Goal: Task Accomplishment & Management: Use online tool/utility

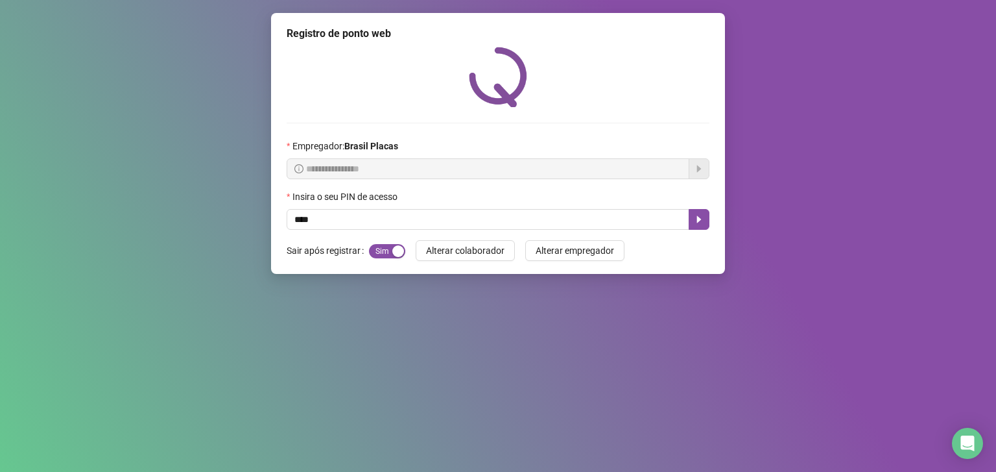
type input "*****"
click at [699, 222] on icon "caret-right" at bounding box center [699, 219] width 5 height 7
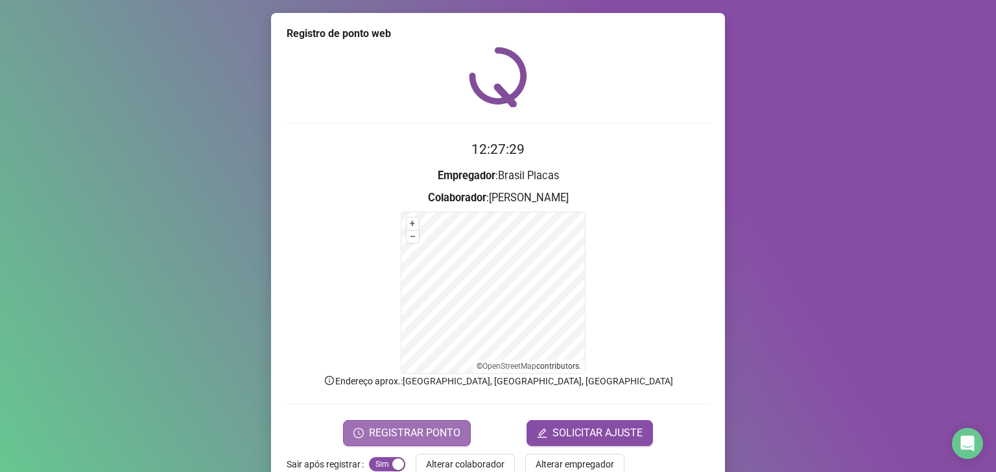
click at [440, 420] on button "REGISTRAR PONTO" at bounding box center [407, 433] width 128 height 26
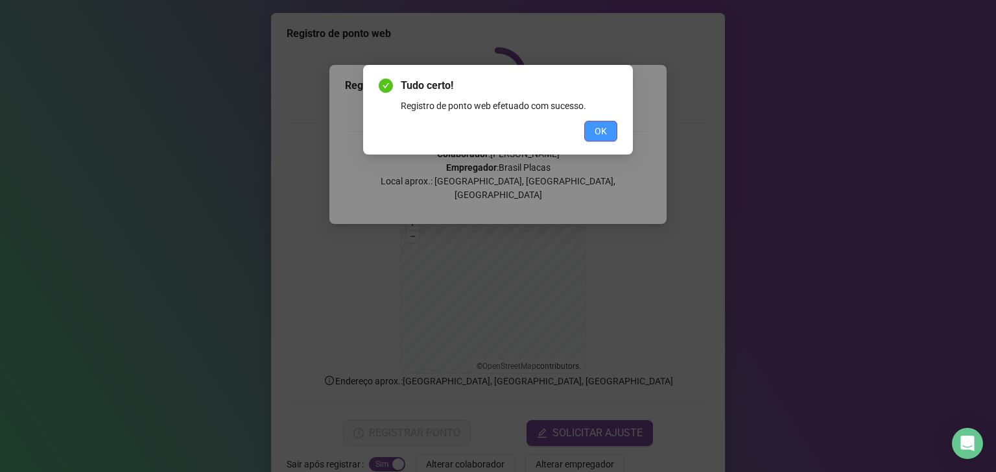
click at [607, 132] on button "OK" at bounding box center [600, 131] width 33 height 21
click at [612, 130] on button "OK" at bounding box center [600, 131] width 33 height 21
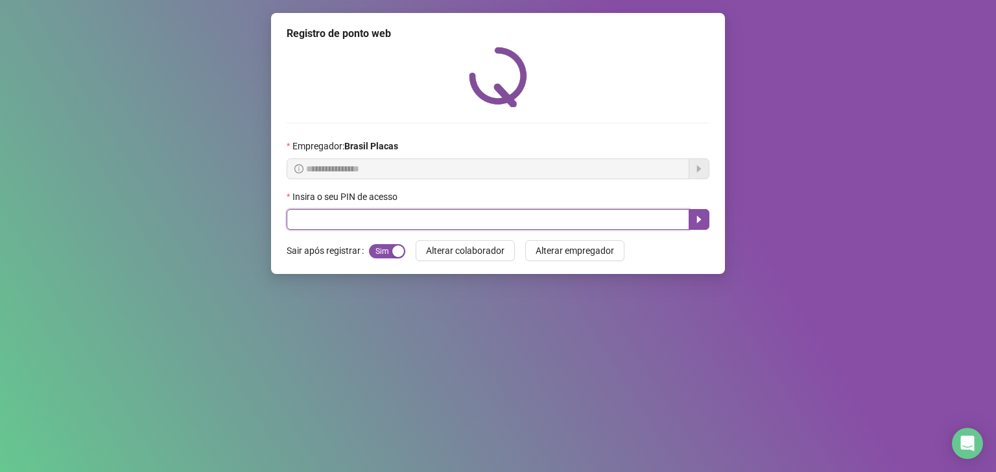
click at [363, 214] on input "text" at bounding box center [488, 219] width 403 height 21
click at [697, 213] on button "button" at bounding box center [699, 219] width 21 height 21
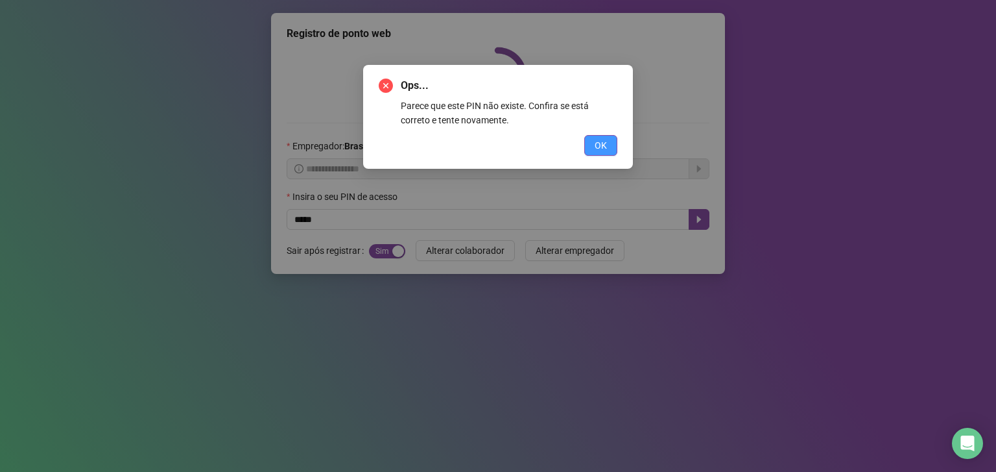
click at [601, 145] on span "OK" at bounding box center [601, 145] width 12 height 14
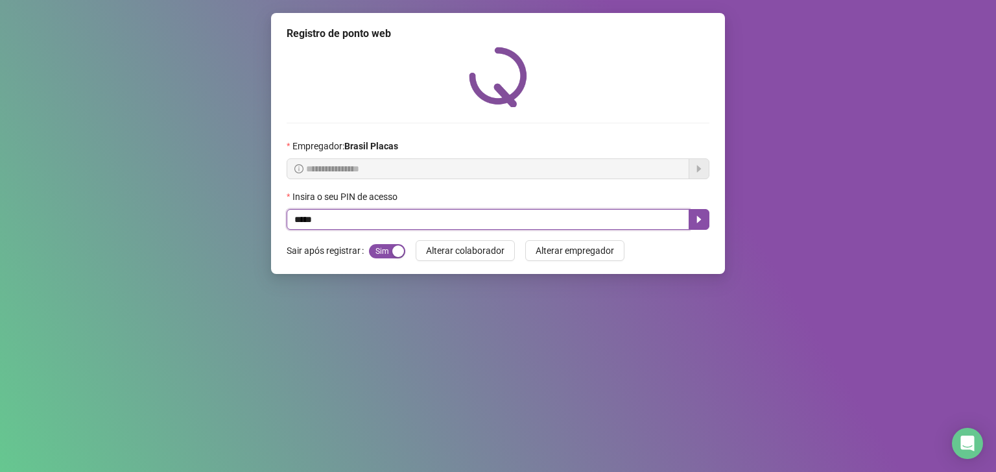
click at [488, 216] on input "*****" at bounding box center [488, 219] width 403 height 21
type input "*"
type input "*****"
click at [700, 213] on button "button" at bounding box center [699, 219] width 21 height 21
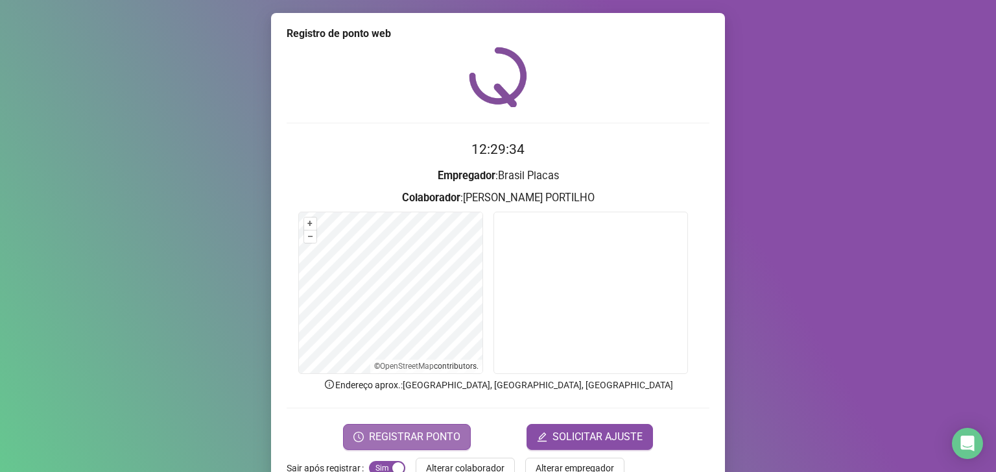
click at [431, 426] on button "REGISTRAR PONTO" at bounding box center [407, 437] width 128 height 26
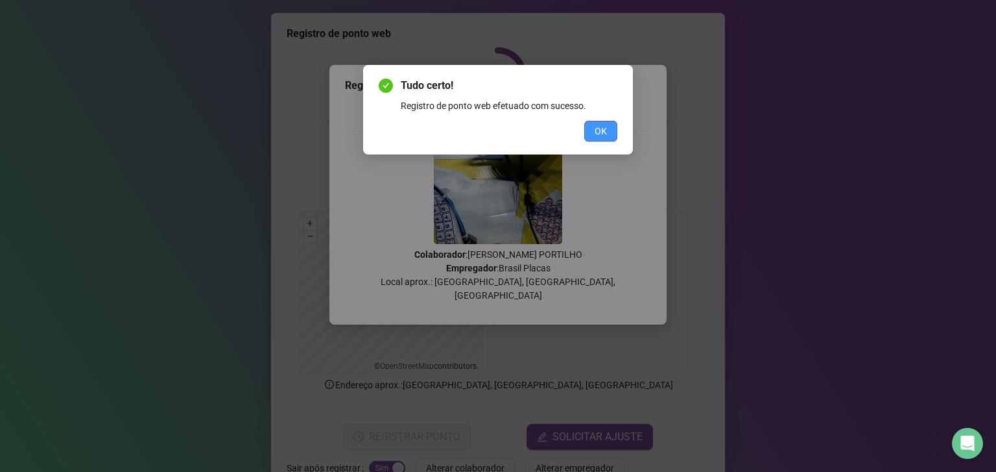
click at [597, 125] on span "OK" at bounding box center [601, 131] width 12 height 14
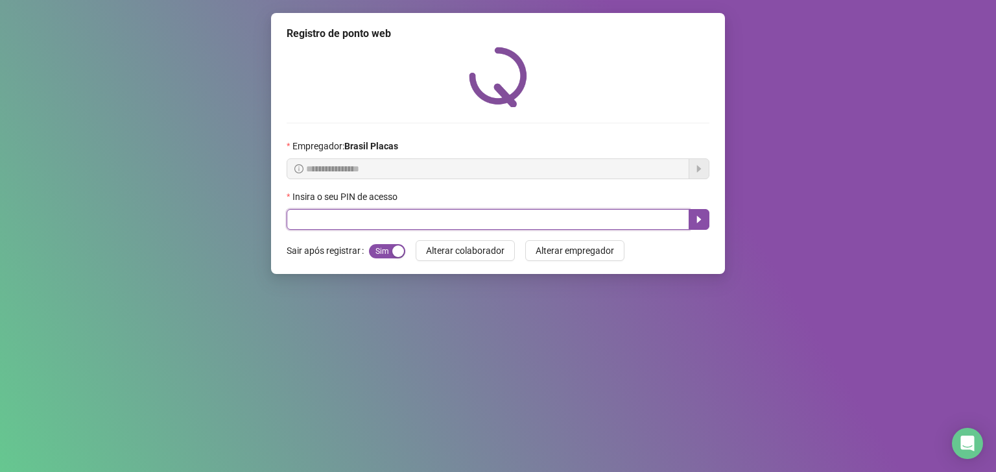
click at [327, 223] on input "text" at bounding box center [488, 219] width 403 height 21
click at [319, 217] on input "text" at bounding box center [488, 219] width 403 height 21
type input "*****"
click at [699, 213] on button "button" at bounding box center [699, 219] width 21 height 21
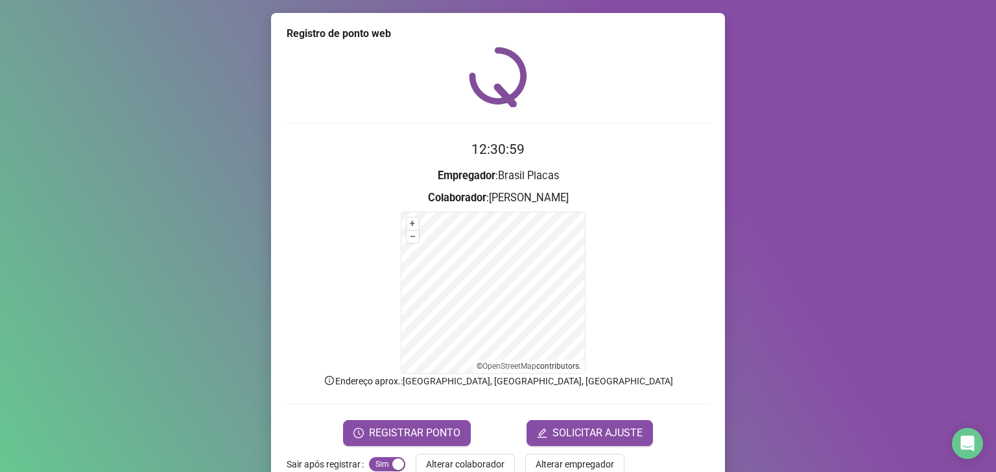
scroll to position [30, 0]
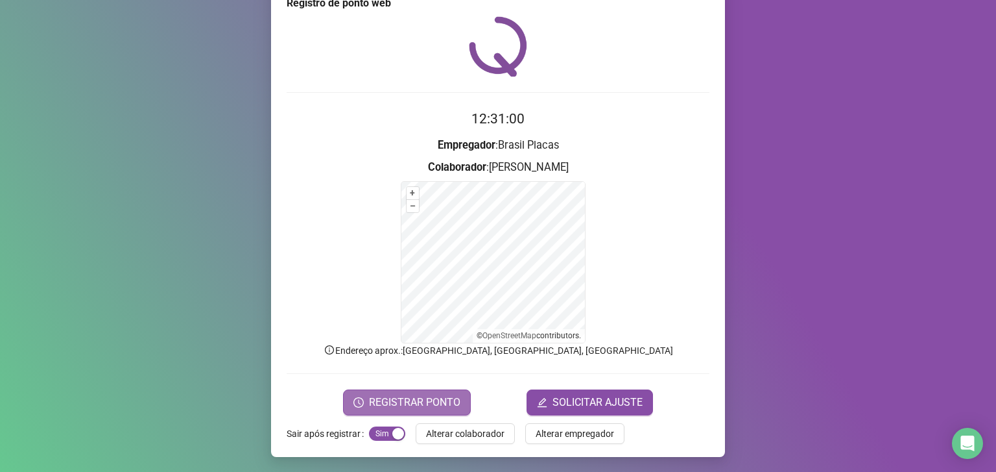
click at [407, 389] on button "REGISTRAR PONTO" at bounding box center [407, 402] width 128 height 26
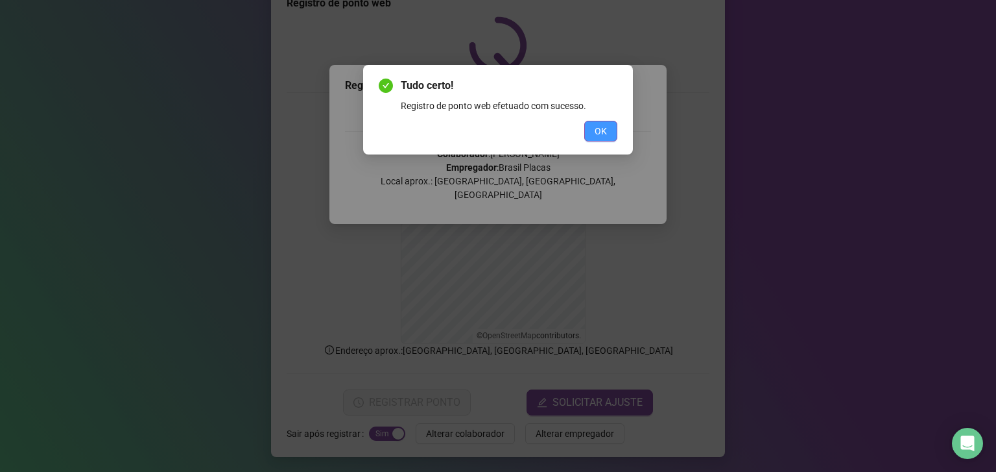
click at [594, 125] on button "OK" at bounding box center [600, 131] width 33 height 21
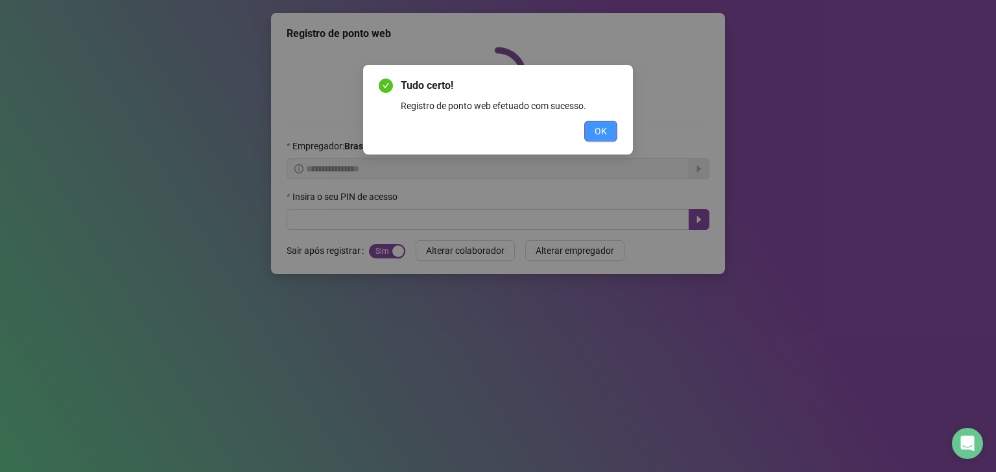
scroll to position [0, 0]
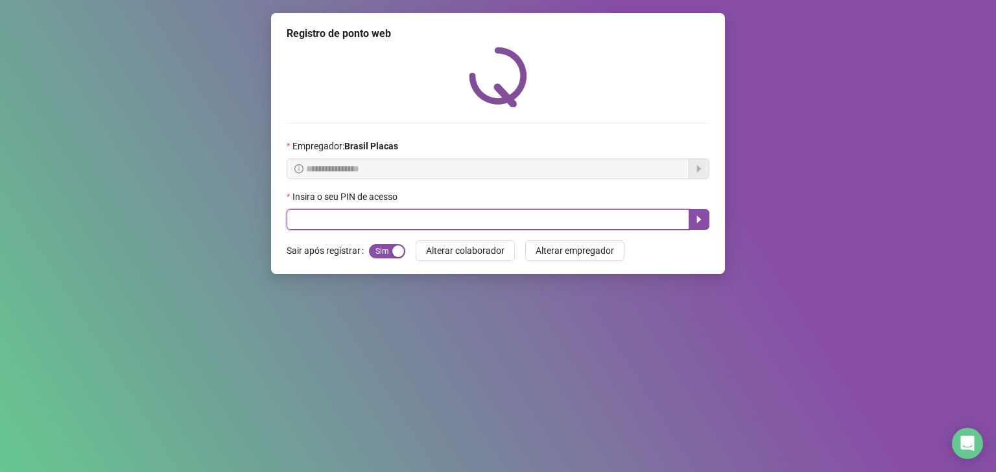
click at [324, 226] on input "text" at bounding box center [488, 219] width 403 height 21
type input "*****"
click at [697, 214] on button "button" at bounding box center [699, 219] width 21 height 21
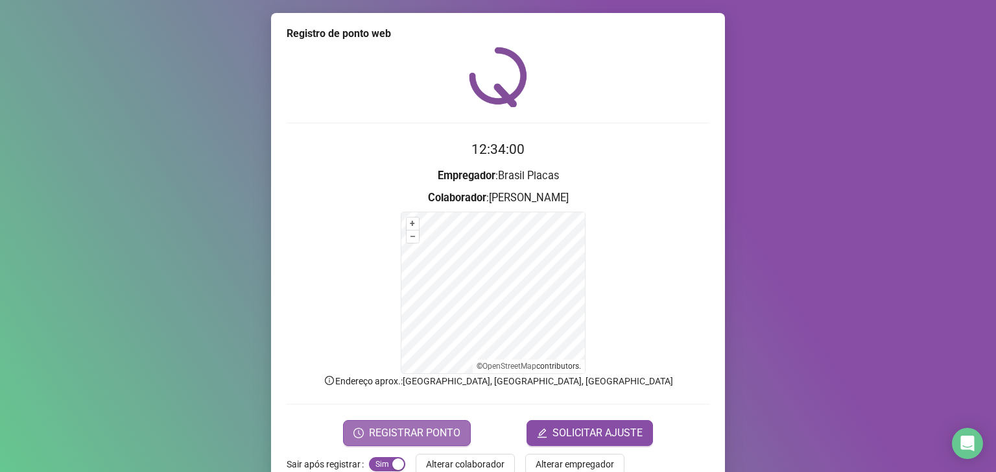
click at [396, 431] on span "REGISTRAR PONTO" at bounding box center [414, 433] width 91 height 16
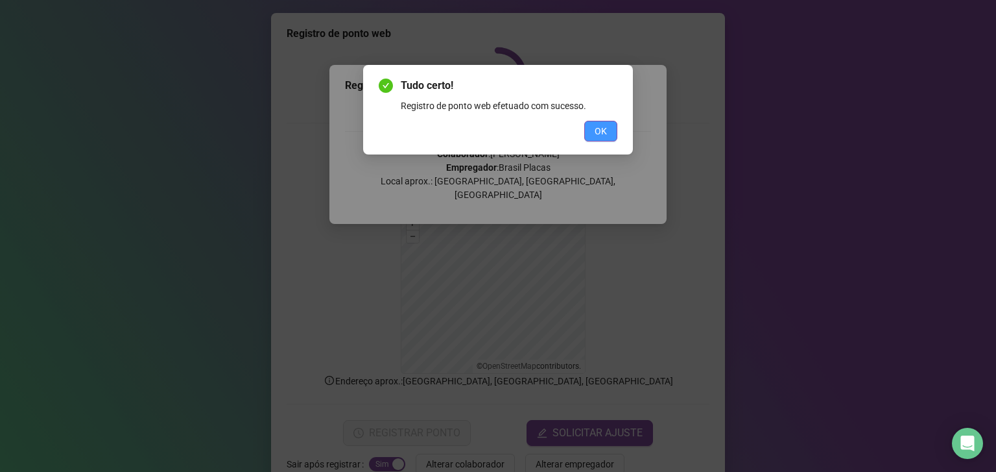
click at [600, 130] on span "OK" at bounding box center [601, 131] width 12 height 14
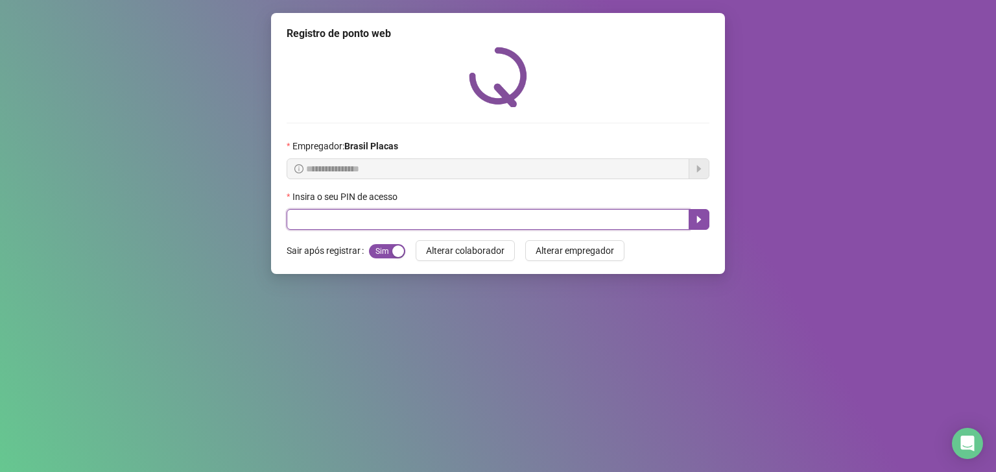
click at [350, 215] on input "text" at bounding box center [488, 219] width 403 height 21
type input "*****"
click at [699, 220] on icon "caret-right" at bounding box center [699, 219] width 5 height 7
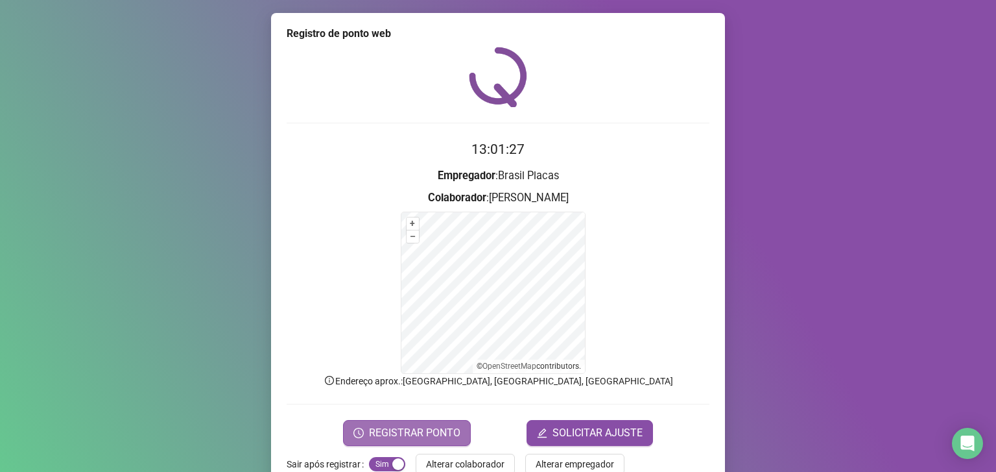
click at [403, 423] on button "REGISTRAR PONTO" at bounding box center [407, 433] width 128 height 26
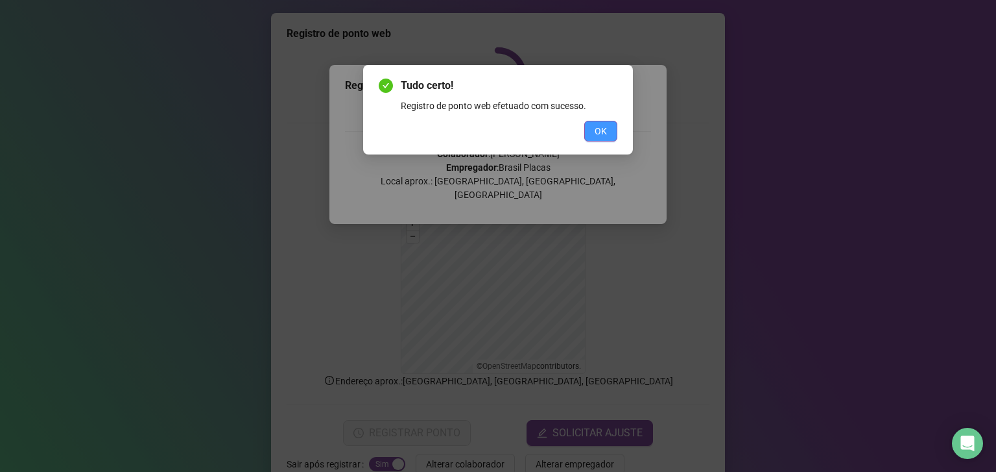
click at [601, 131] on span "OK" at bounding box center [601, 131] width 12 height 14
